Goal: Task Accomplishment & Management: Manage account settings

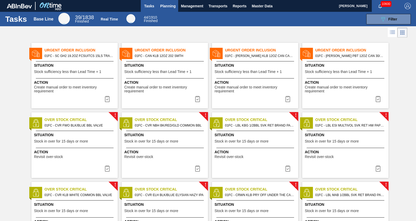
click at [164, 9] on button "Planning" at bounding box center [168, 6] width 21 height 12
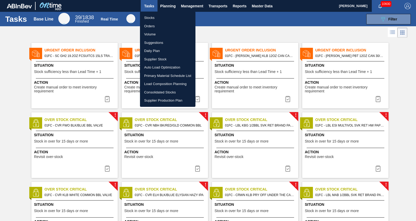
click at [155, 42] on li "Suggestions" at bounding box center [168, 42] width 56 height 8
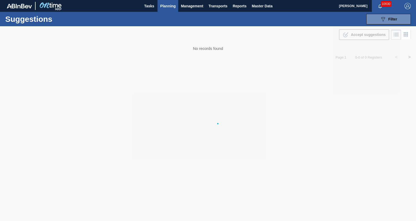
click at [392, 0] on body "Tasks Planning Management Transports Reports Master Data [PERSON_NAME] 10600 Ma…" at bounding box center [208, 0] width 416 height 0
click at [392, 20] on span "Filter" at bounding box center [393, 19] width 9 height 4
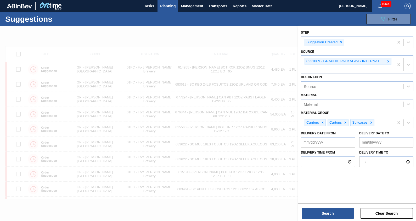
click at [388, 61] on icon at bounding box center [389, 61] width 4 height 4
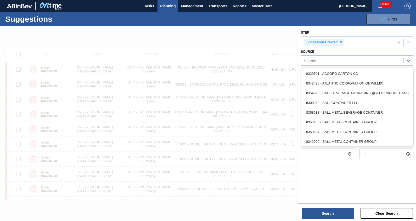
click at [388, 61] on div "Source" at bounding box center [352, 61] width 102 height 8
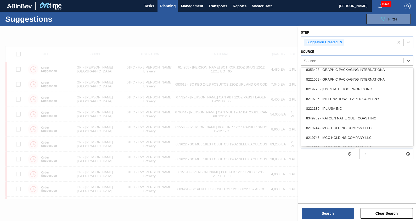
scroll to position [209, 0]
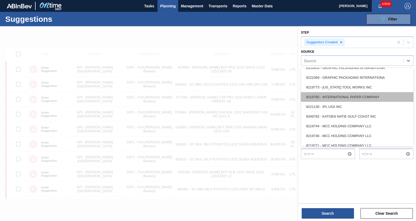
click at [353, 99] on div "8219785 - INTERNATIONAL PAPER COMPANY" at bounding box center [357, 97] width 113 height 10
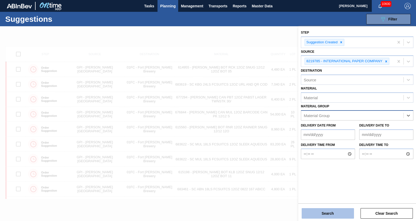
click at [325, 209] on button "Search" at bounding box center [328, 213] width 52 height 10
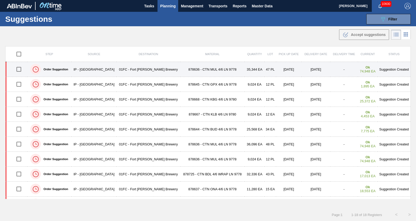
click at [223, 67] on td "878636 - CTN MUL 4/6 LN 9778" at bounding box center [212, 69] width 64 height 15
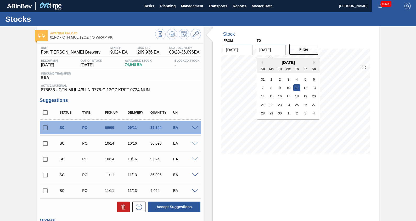
click at [278, 51] on input "[DATE]" at bounding box center [271, 50] width 29 height 10
click at [315, 63] on button "Next Month" at bounding box center [316, 62] width 4 height 4
click at [288, 111] on div "31" at bounding box center [288, 112] width 7 height 7
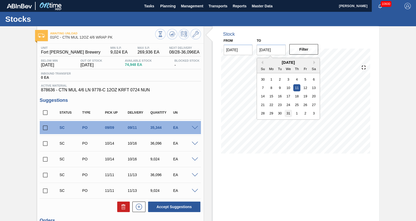
type input "[DATE]"
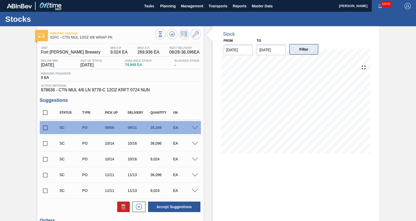
click at [311, 45] on button "Filter" at bounding box center [304, 49] width 29 height 10
click at [194, 127] on span at bounding box center [195, 128] width 6 height 4
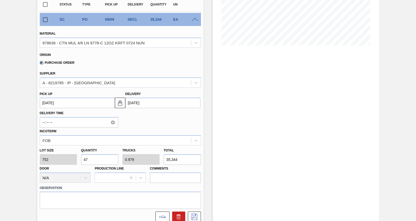
scroll to position [112, 0]
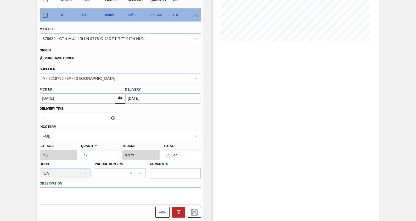
drag, startPoint x: 100, startPoint y: 157, endPoint x: 103, endPoint y: 157, distance: 3.4
click at [103, 157] on input "47" at bounding box center [99, 155] width 37 height 10
type input "4"
type input "0.083"
type input "3,008"
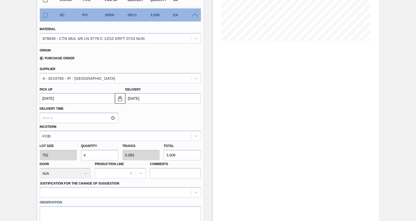
type input "48"
type input "1"
type input "36,096"
type input "48"
click at [148, 120] on div "Delivery Time Incoterm FOB" at bounding box center [121, 121] width 166 height 37
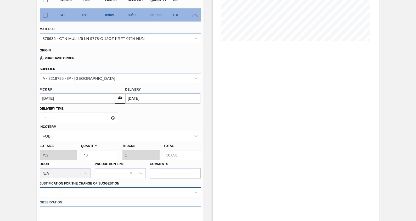
click at [127, 193] on div at bounding box center [120, 192] width 161 height 10
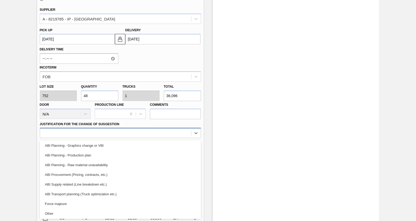
scroll to position [40, 0]
click at [127, 193] on div "ABI Transport planning (Truck optimization etc.)" at bounding box center [120, 194] width 161 height 10
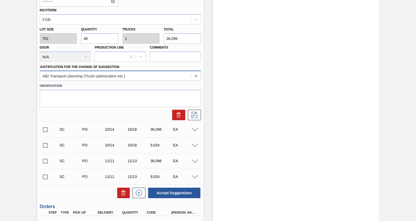
scroll to position [229, 0]
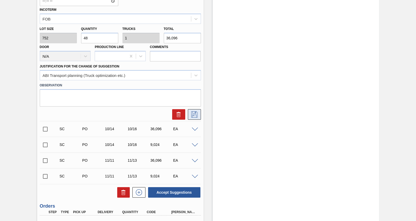
click at [191, 115] on icon at bounding box center [194, 114] width 8 height 6
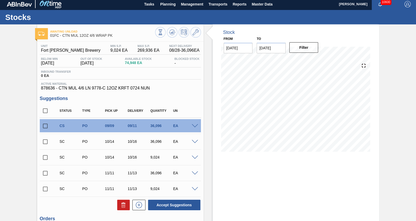
scroll to position [0, 0]
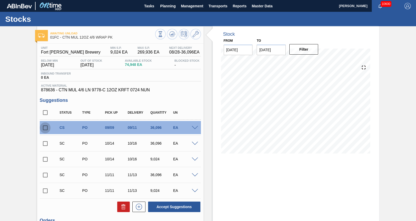
click at [47, 125] on input "checkbox" at bounding box center [45, 127] width 11 height 11
click at [170, 210] on button "Accept Suggestions" at bounding box center [174, 206] width 52 height 10
checkbox input "false"
click at [194, 128] on span at bounding box center [195, 128] width 6 height 4
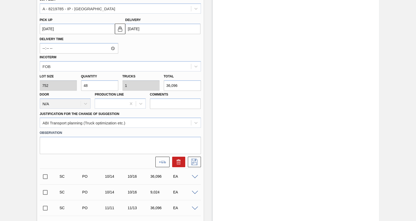
scroll to position [183, 0]
click at [161, 156] on button at bounding box center [163, 161] width 14 height 10
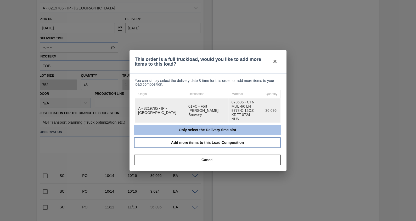
click at [196, 125] on button "Only select the Delivery time slot" at bounding box center [207, 129] width 147 height 10
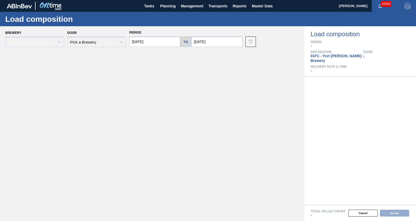
type input "[DATE]"
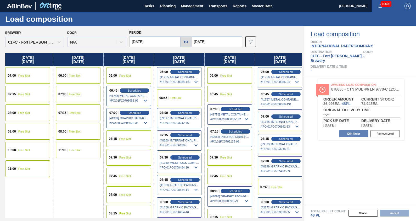
scroll to position [0, 107]
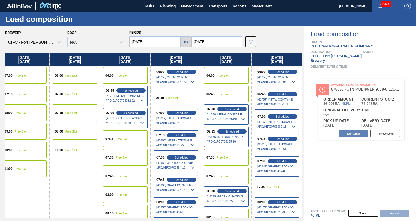
click at [225, 37] on input "[DATE]" at bounding box center [216, 41] width 51 height 10
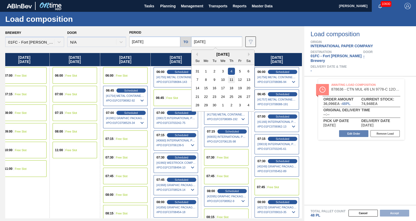
click at [231, 79] on div "11" at bounding box center [231, 79] width 7 height 7
type input "[DATE]"
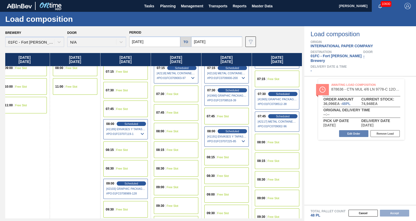
scroll to position [64, 461]
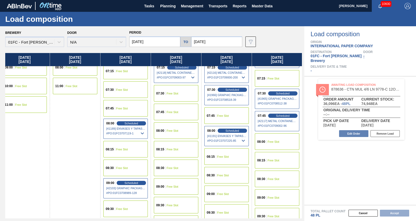
click at [283, 143] on div "08:00 Free Slot" at bounding box center [277, 141] width 45 height 16
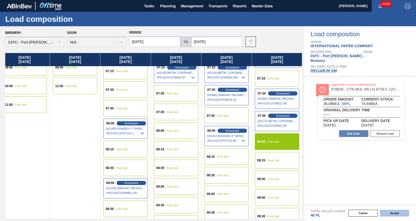
click at [389, 214] on button "Accept" at bounding box center [394, 212] width 29 height 7
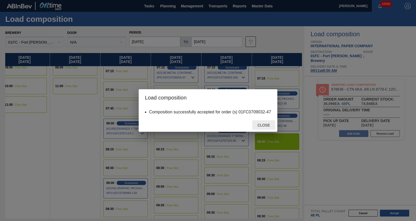
click at [265, 124] on span "Close" at bounding box center [264, 125] width 21 height 4
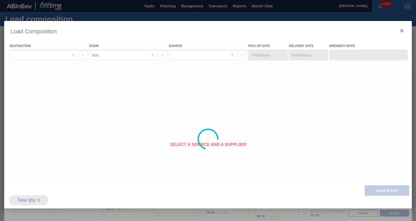
type Date "[DATE]"
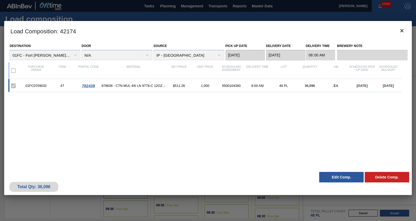
scroll to position [64, 44]
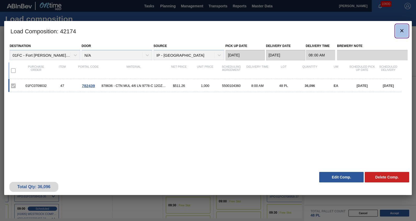
click at [404, 29] on icon "botão de ícone" at bounding box center [402, 30] width 6 height 6
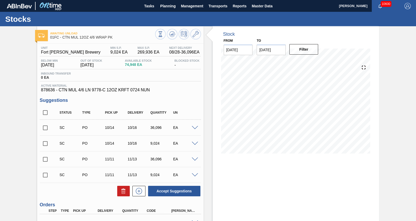
click at [164, 6] on span "Planning" at bounding box center [167, 6] width 15 height 6
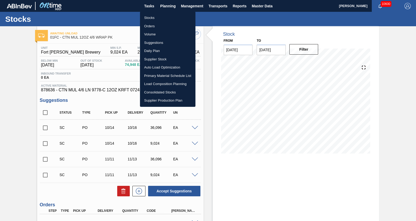
click at [162, 82] on li "Load Composition Planning" at bounding box center [168, 84] width 56 height 8
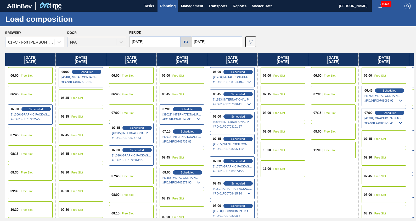
click at [271, 40] on div "Brewery 01FC - [GEOGRAPHIC_DATA][PERSON_NAME] Brewery Door N/A Period [DATE] to…" at bounding box center [209, 38] width 409 height 18
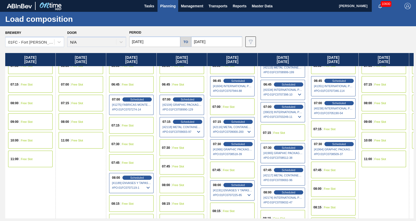
scroll to position [11, 607]
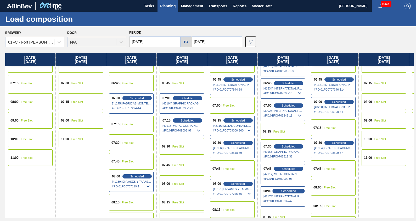
click at [291, 191] on span "Scheduled" at bounding box center [288, 190] width 15 height 3
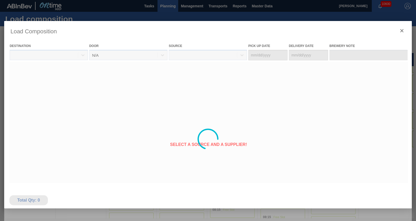
type Date "[DATE]"
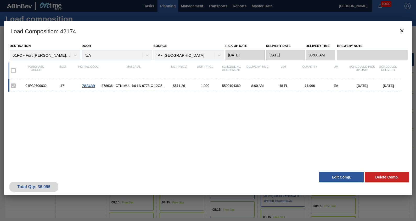
click at [343, 177] on button "Edit Comp." at bounding box center [341, 177] width 45 height 10
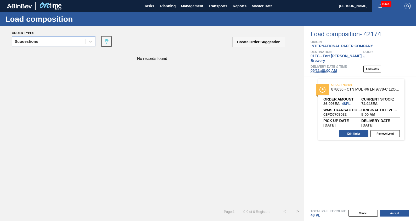
click at [330, 68] on span "[DATE] 8:00 AM" at bounding box center [324, 70] width 26 height 4
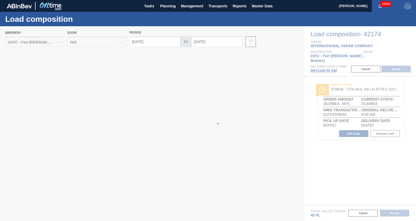
type input "[DATE]"
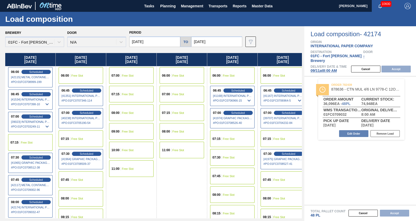
drag, startPoint x: 255, startPoint y: 58, endPoint x: 241, endPoint y: 67, distance: 16.8
click at [241, 67] on div "Brewery 01FC - [GEOGRAPHIC_DATA][PERSON_NAME] Brewery Door N/A Period [DATE] to…" at bounding box center [152, 123] width 305 height 194
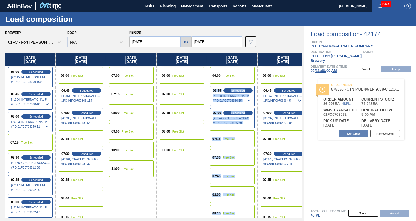
click at [164, 42] on input "[DATE]" at bounding box center [154, 41] width 51 height 10
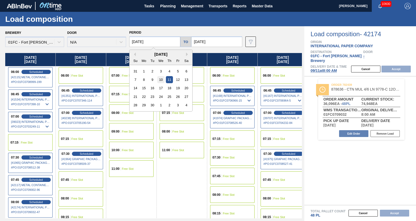
click at [161, 78] on div "10" at bounding box center [160, 79] width 7 height 7
type input "[DATE]"
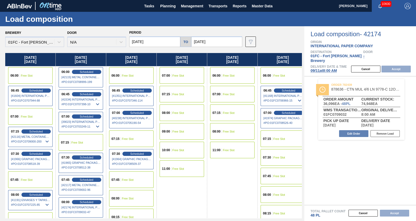
click at [24, 115] on span "Free Slot" at bounding box center [27, 116] width 12 height 3
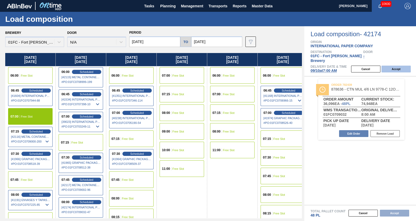
click at [404, 65] on button "Accept" at bounding box center [396, 68] width 29 height 7
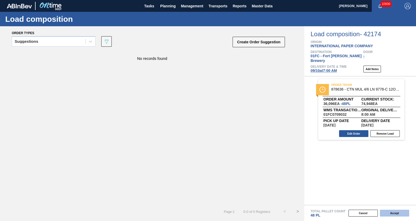
click at [398, 211] on button "Accept" at bounding box center [394, 212] width 29 height 7
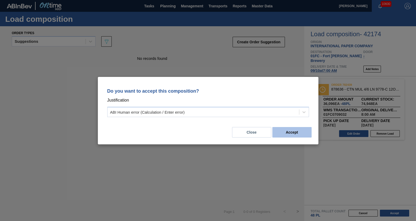
click at [290, 131] on button "Accept" at bounding box center [292, 132] width 39 height 10
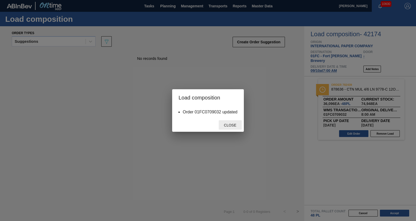
click at [234, 123] on span "Close" at bounding box center [230, 125] width 21 height 4
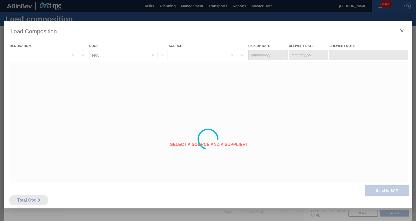
type Date "[DATE]"
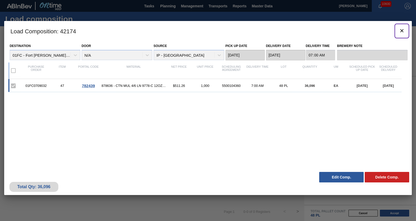
click at [403, 31] on icon "botão de ícone" at bounding box center [402, 30] width 3 height 3
